Goal: Navigation & Orientation: Go to known website

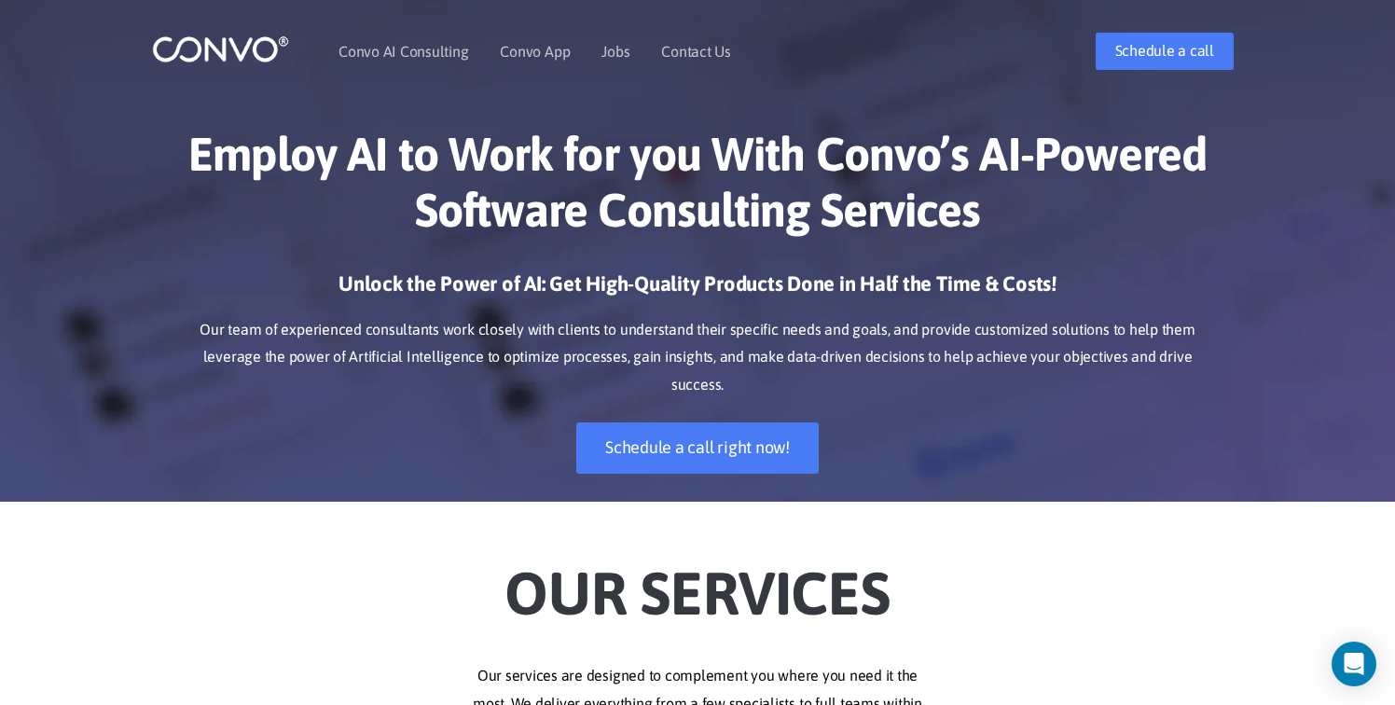
click at [248, 53] on img at bounding box center [220, 49] width 137 height 29
